Goal: Transaction & Acquisition: Purchase product/service

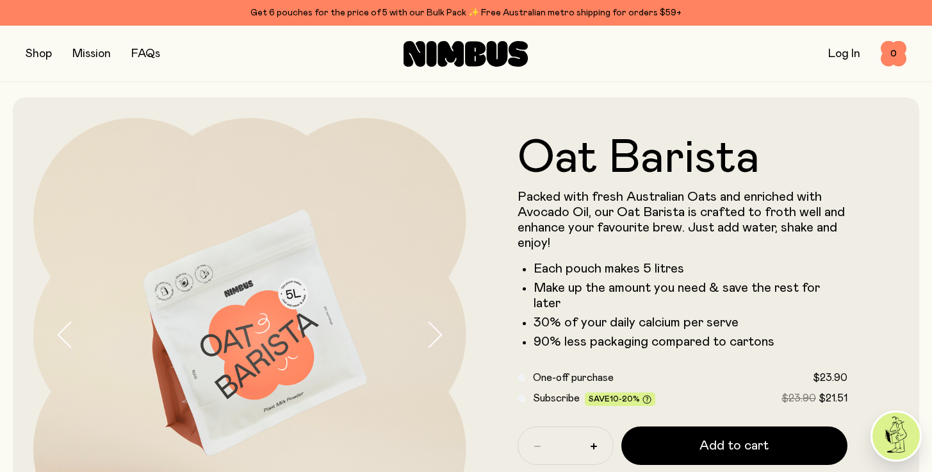
click at [841, 50] on link "Log In" at bounding box center [845, 54] width 32 height 12
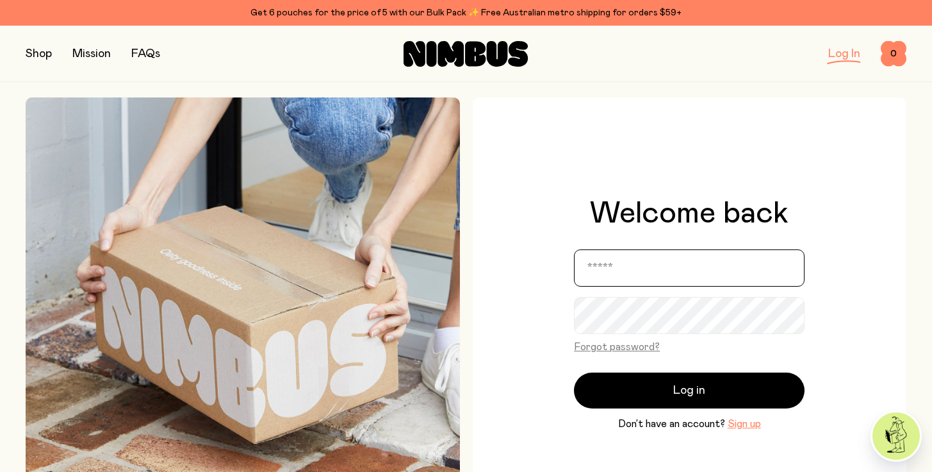
click at [673, 265] on input "email" at bounding box center [689, 267] width 231 height 37
type input "**********"
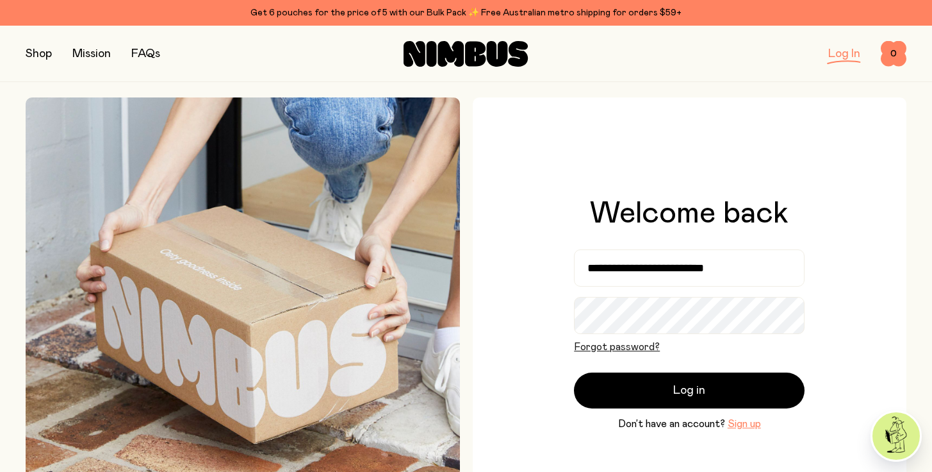
click at [593, 345] on button "Forgot password?" at bounding box center [617, 346] width 86 height 15
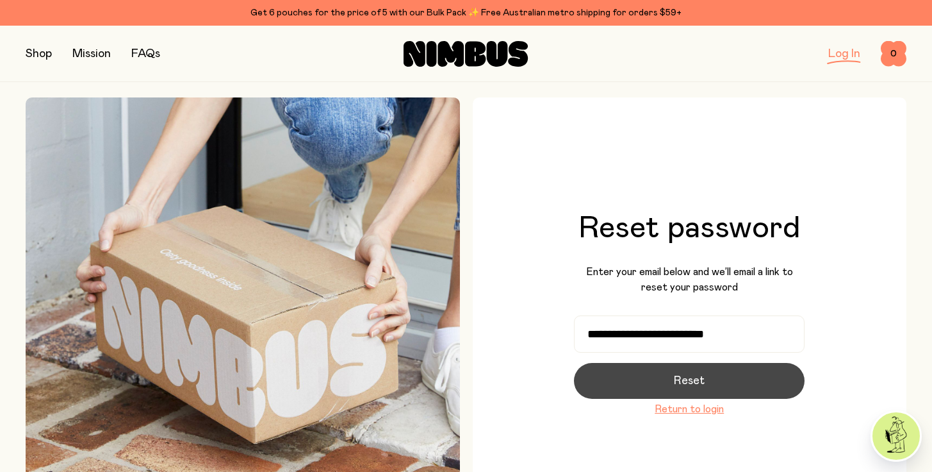
click at [659, 377] on button "Reset" at bounding box center [689, 381] width 231 height 36
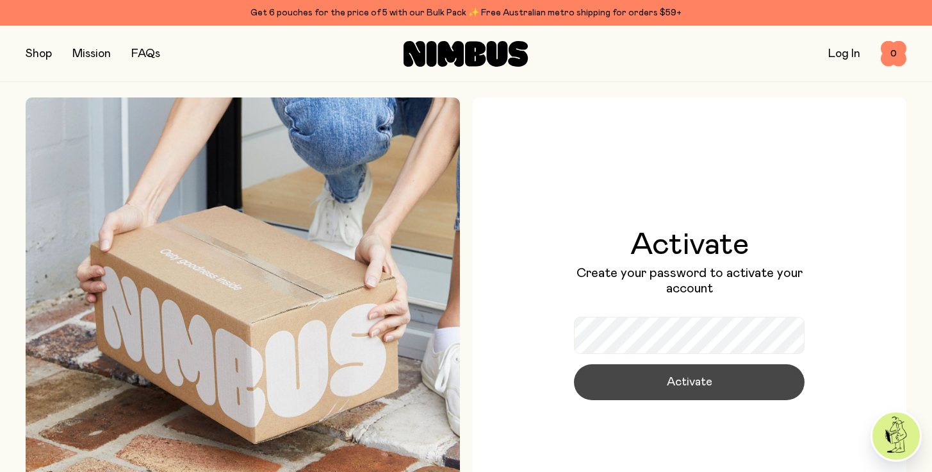
click at [645, 384] on button "Activate" at bounding box center [689, 382] width 231 height 36
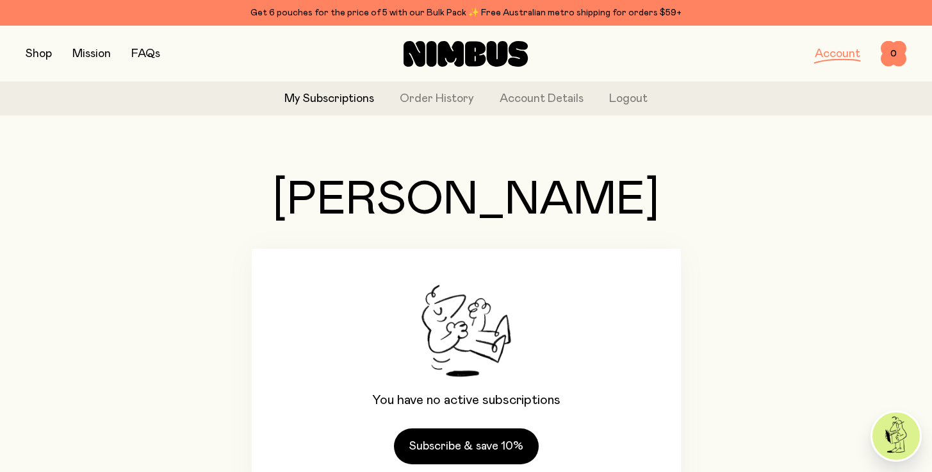
click at [28, 53] on button "button" at bounding box center [39, 54] width 26 height 18
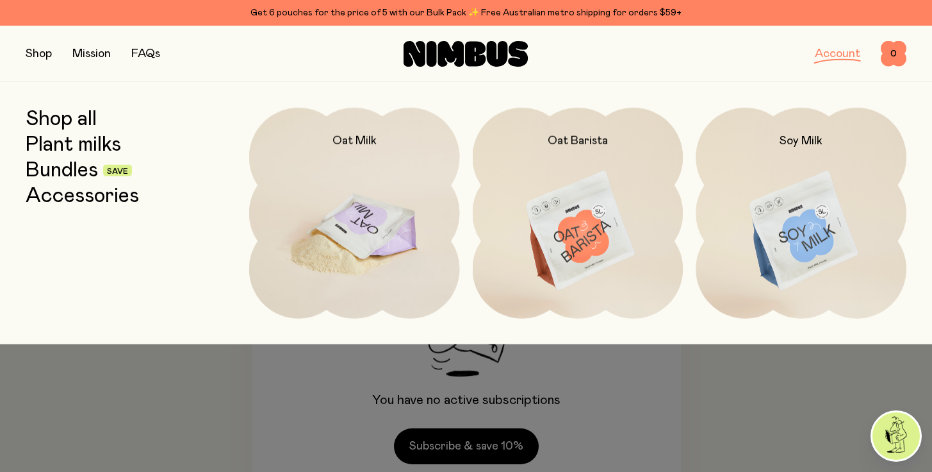
click at [331, 206] on img at bounding box center [354, 231] width 211 height 247
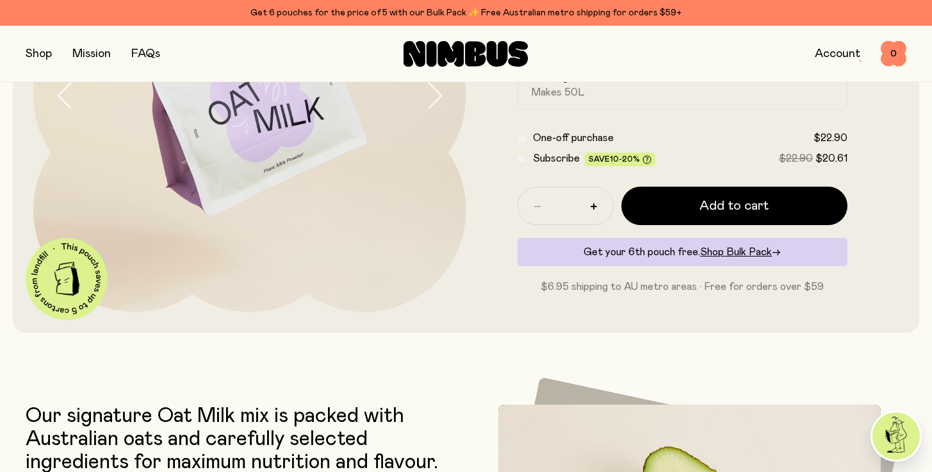
scroll to position [240, 0]
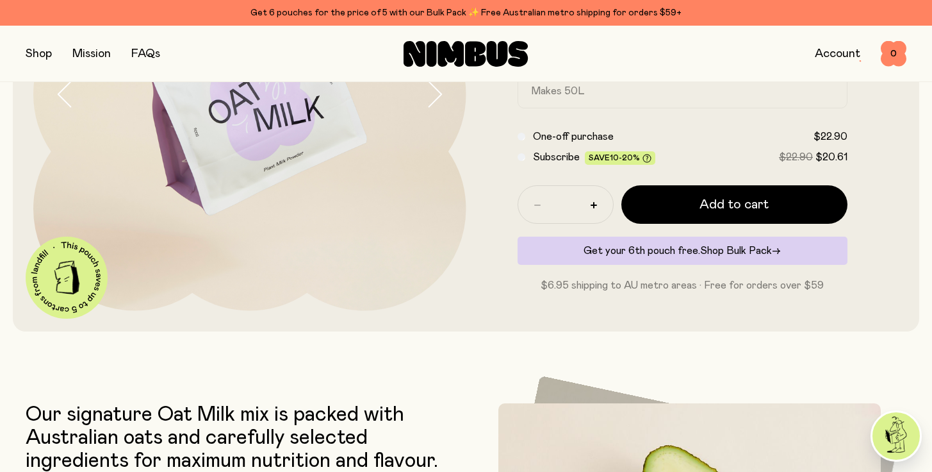
click at [751, 251] on span "Shop Bulk Pack" at bounding box center [736, 250] width 72 height 10
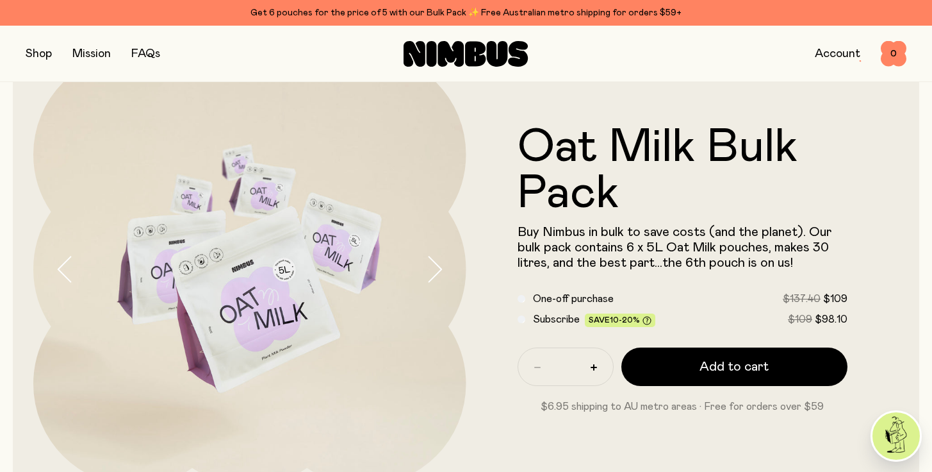
scroll to position [72, 0]
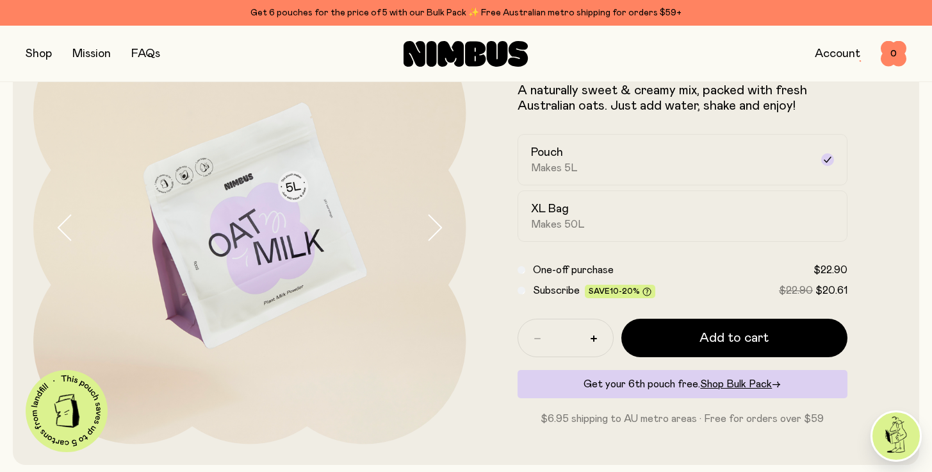
scroll to position [82, 0]
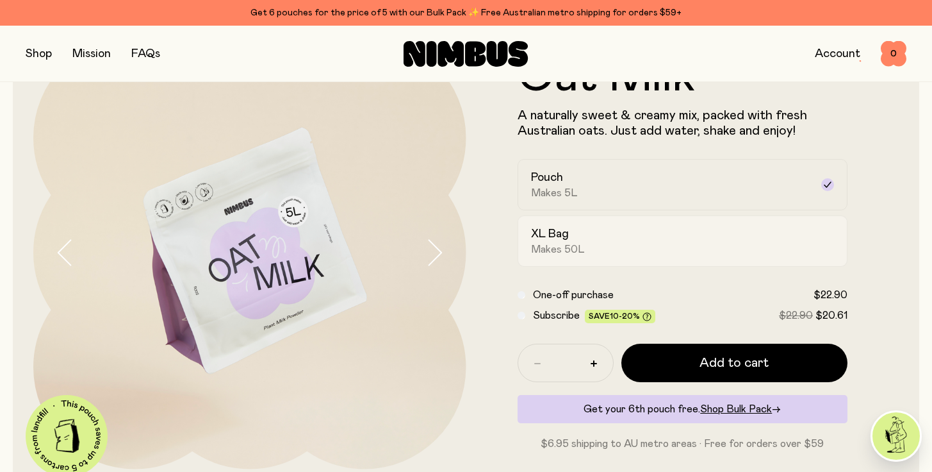
click at [566, 246] on span "Makes 50L" at bounding box center [558, 249] width 54 height 13
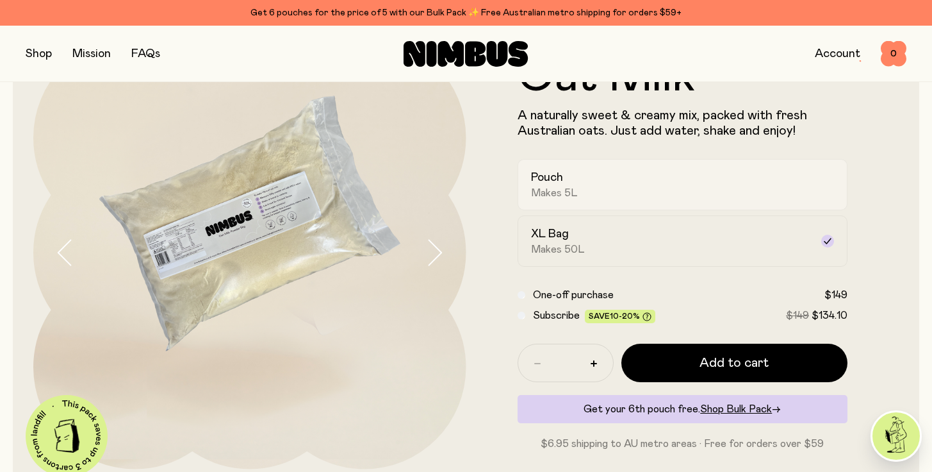
click at [577, 185] on div "Pouch Makes 5L" at bounding box center [671, 184] width 281 height 29
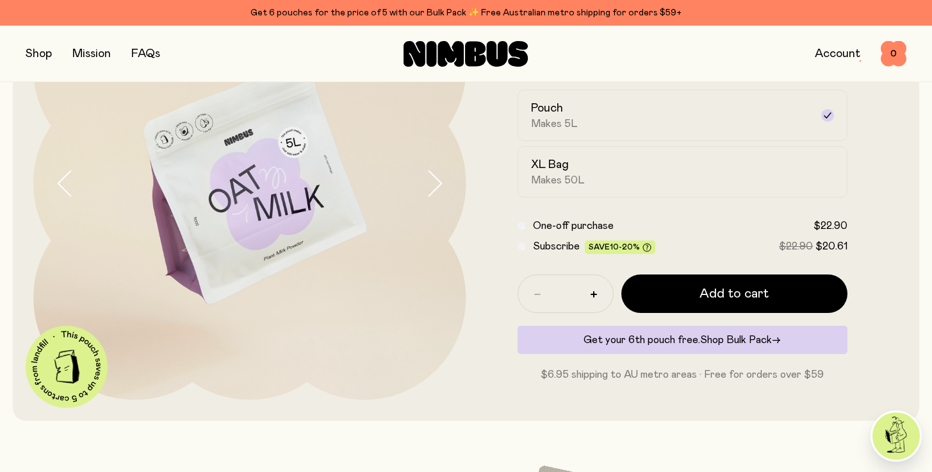
scroll to position [167, 0]
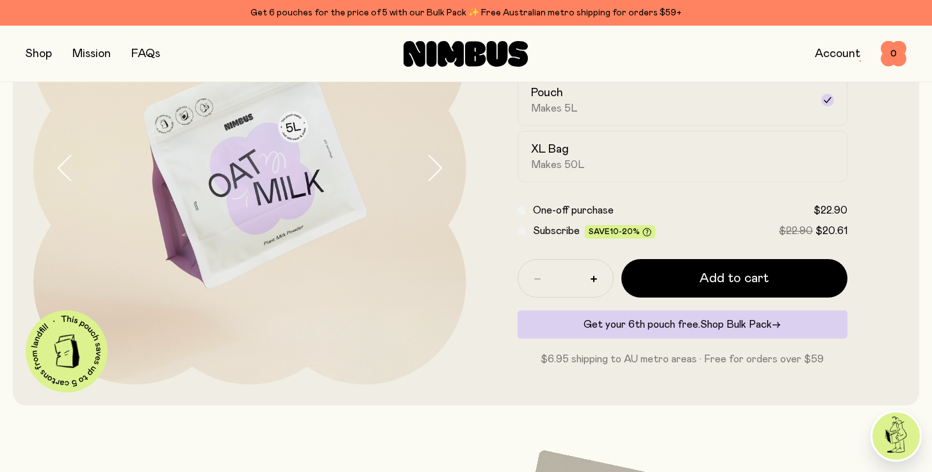
click at [739, 322] on span "Shop Bulk Pack" at bounding box center [736, 324] width 72 height 10
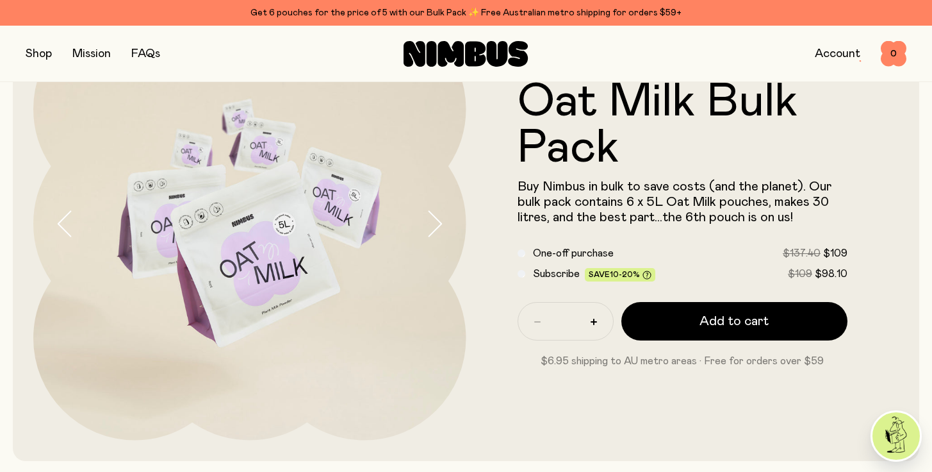
scroll to position [114, 0]
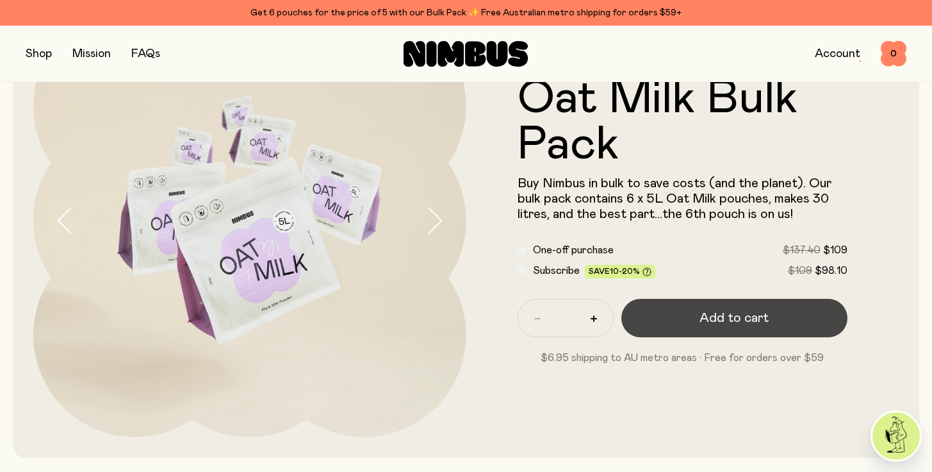
click at [709, 313] on span "Add to cart" at bounding box center [734, 318] width 69 height 18
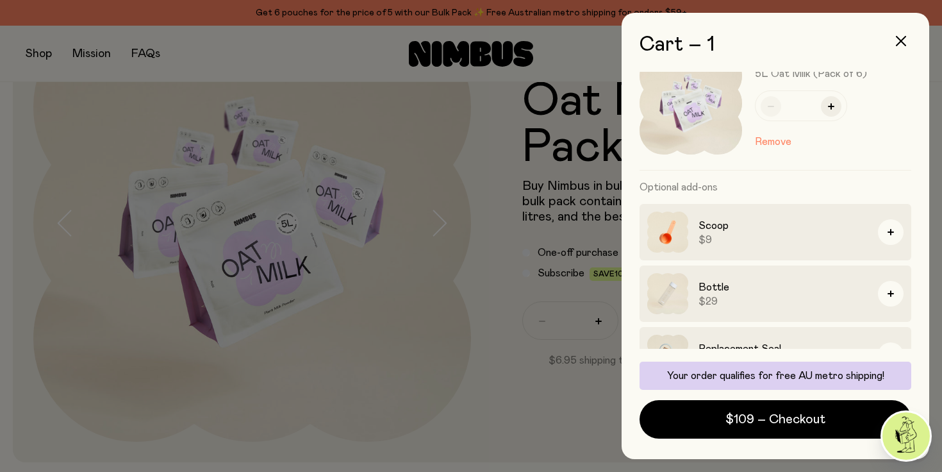
scroll to position [70, 0]
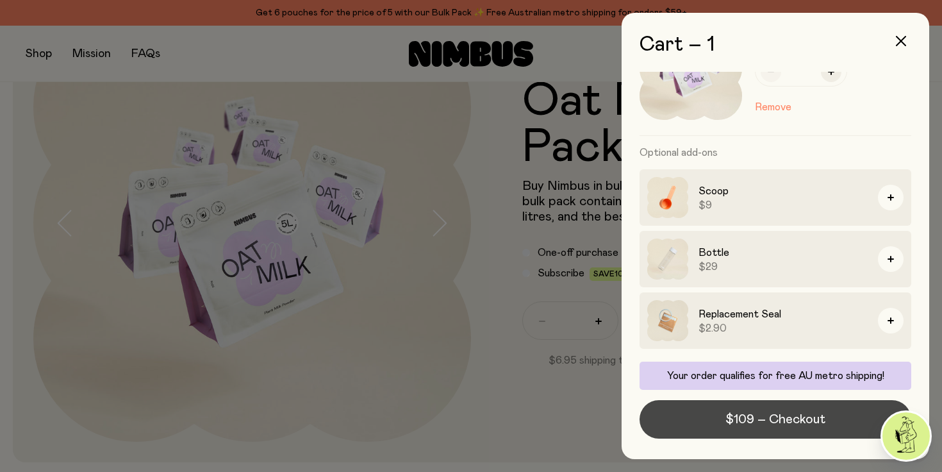
click at [771, 426] on span "$109 – Checkout" at bounding box center [775, 419] width 100 height 18
